Goal: Information Seeking & Learning: Learn about a topic

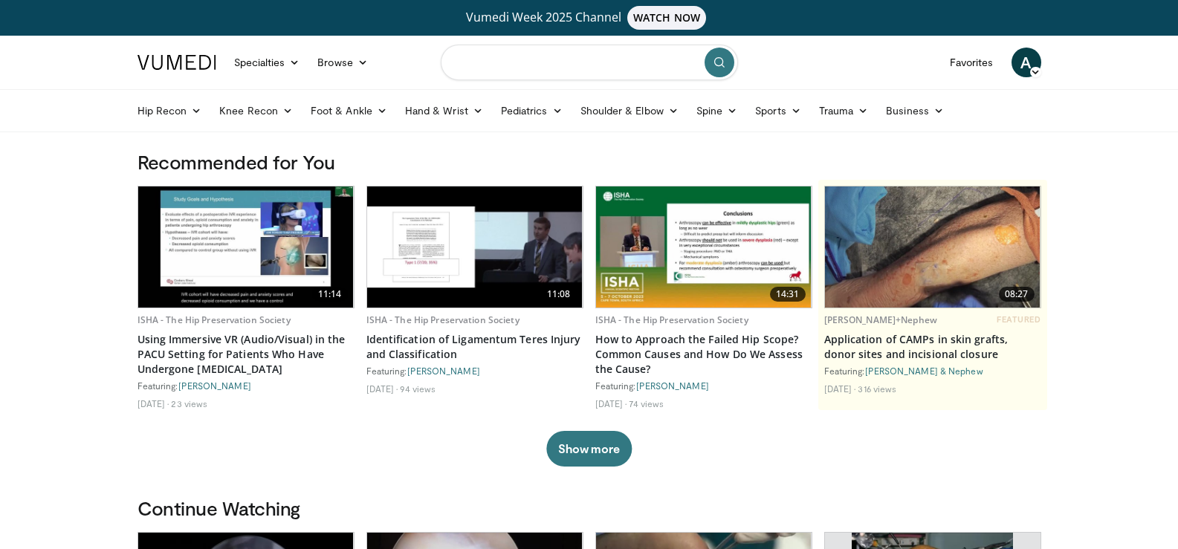
click at [511, 63] on input "Search topics, interventions" at bounding box center [589, 63] width 297 height 36
type input "**********"
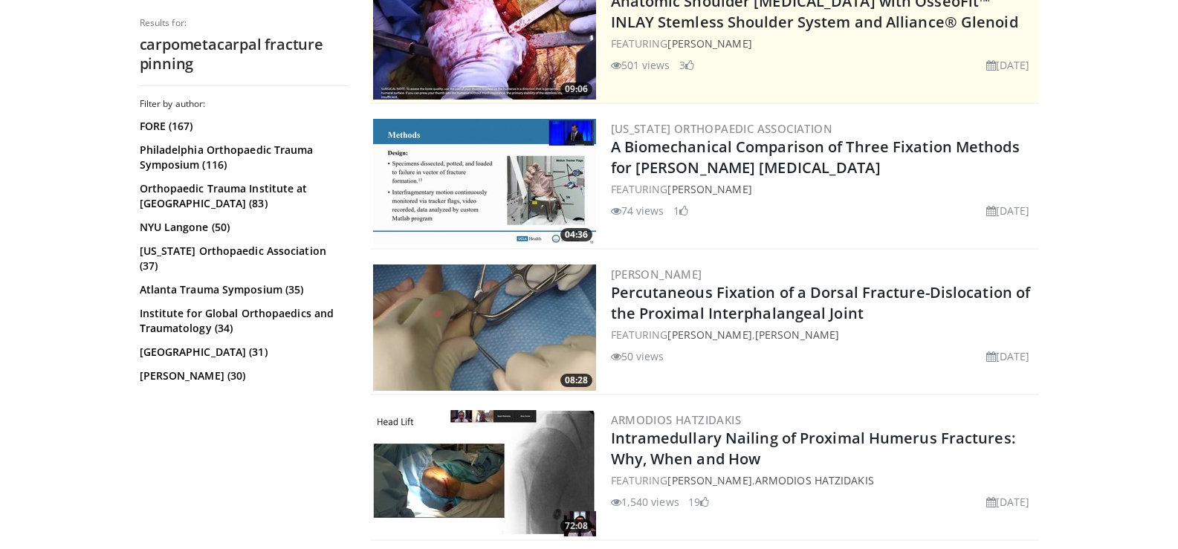
scroll to position [372, 0]
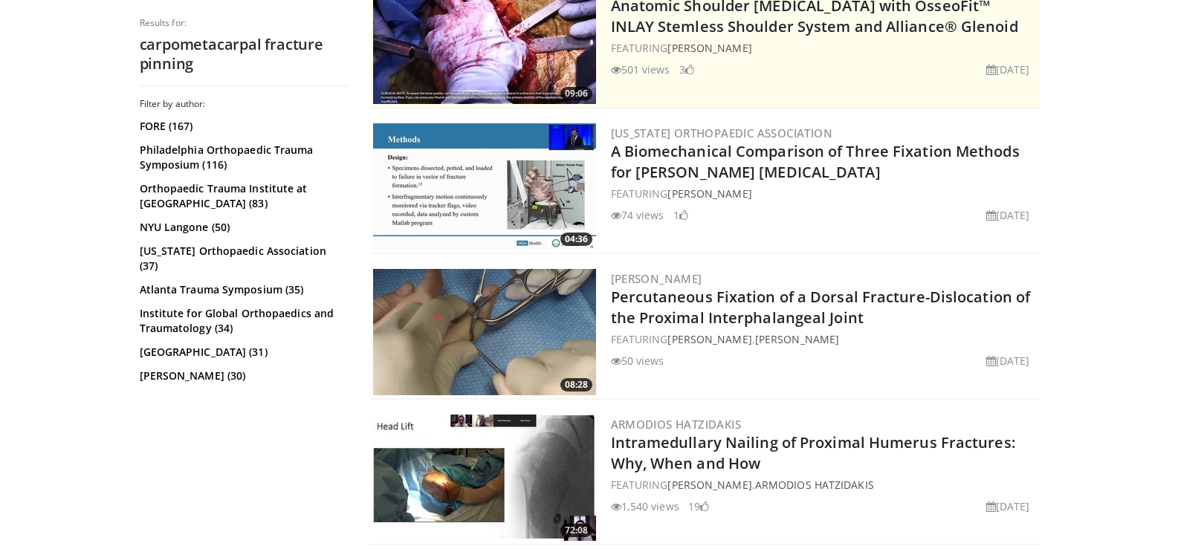
click at [506, 189] on img at bounding box center [484, 186] width 223 height 126
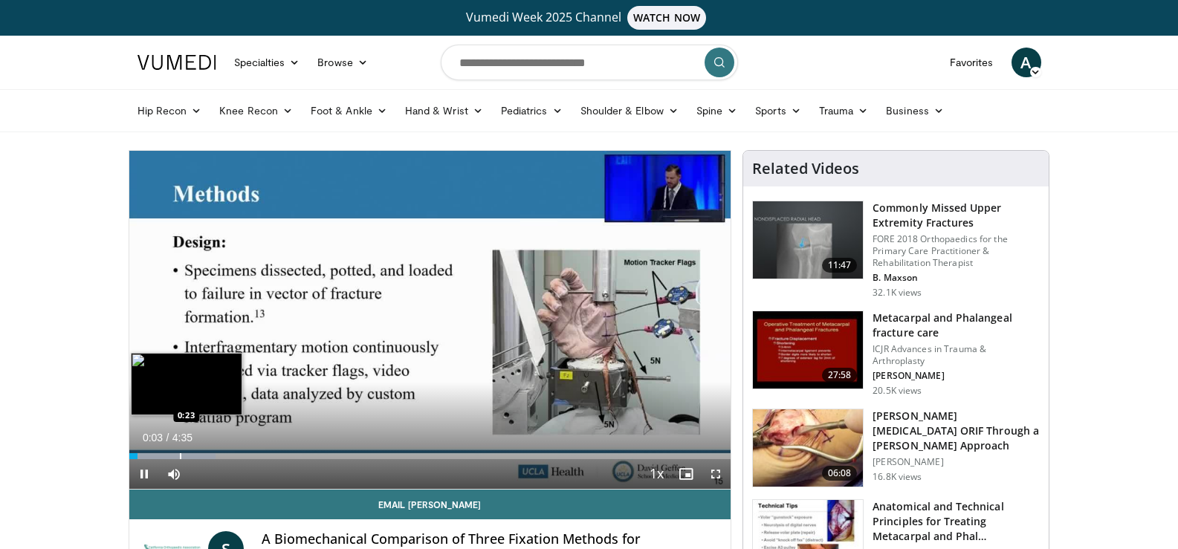
click at [180, 457] on div "Progress Bar" at bounding box center [180, 457] width 1 height 6
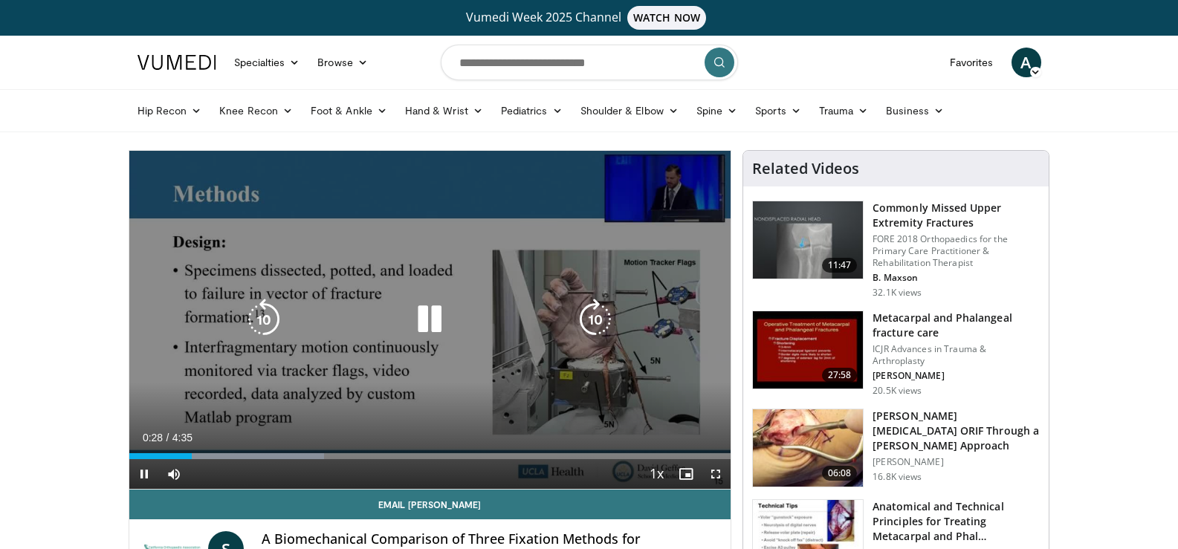
click at [436, 318] on icon "Video Player" at bounding box center [430, 320] width 42 height 42
